Goal: Information Seeking & Learning: Learn about a topic

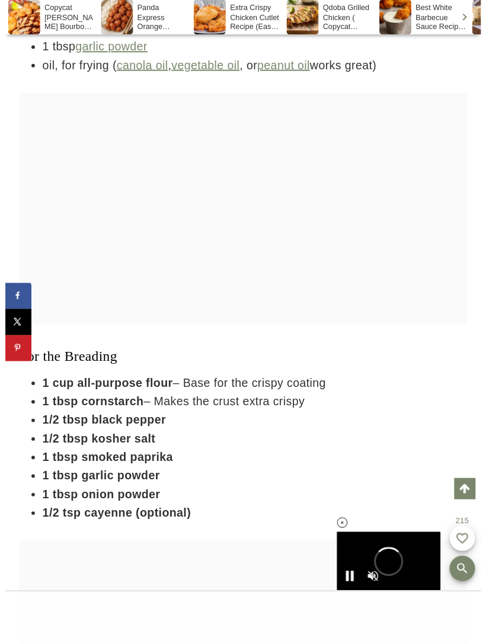
scroll to position [4108, 0]
